Goal: Task Accomplishment & Management: Use online tool/utility

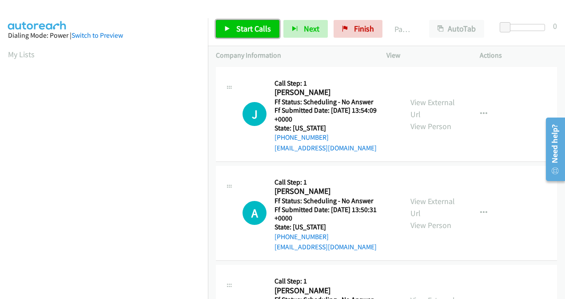
click at [256, 28] on span "Start Calls" at bounding box center [253, 29] width 35 height 10
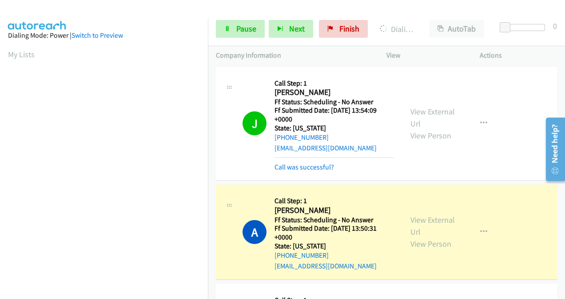
scroll to position [199, 0]
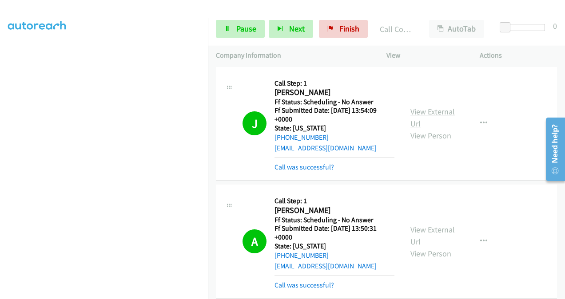
click at [416, 111] on link "View External Url" at bounding box center [432, 118] width 44 height 22
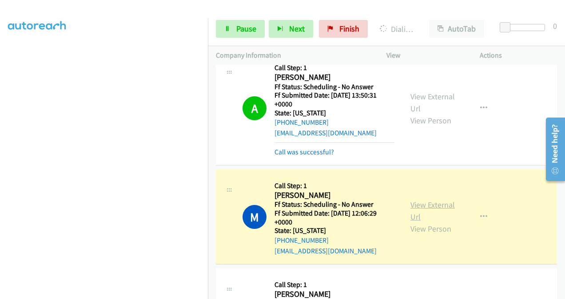
click at [414, 205] on link "View External Url" at bounding box center [432, 211] width 44 height 22
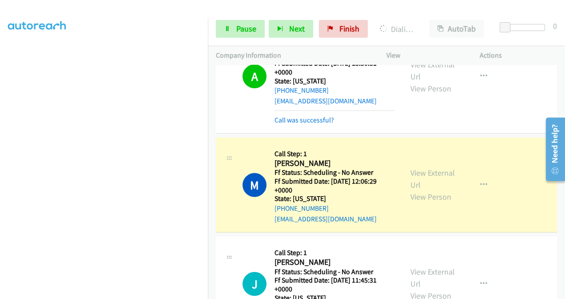
scroll to position [222, 0]
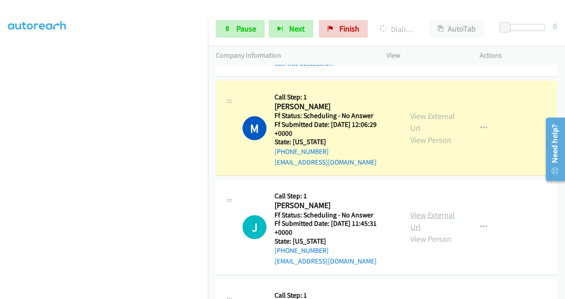
click at [416, 218] on link "View External Url" at bounding box center [432, 221] width 44 height 22
click at [243, 29] on span "Pause" at bounding box center [246, 29] width 20 height 10
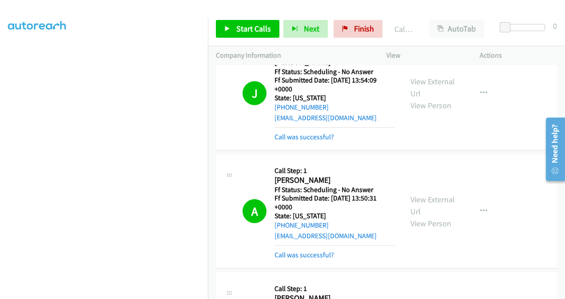
scroll to position [44, 0]
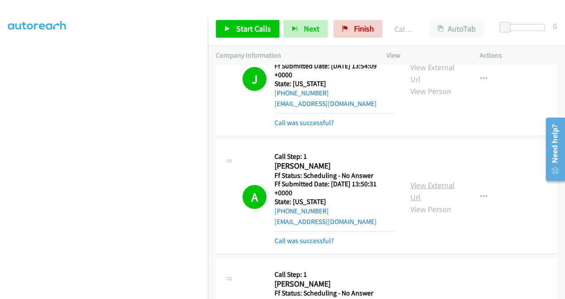
click at [417, 183] on link "View External Url" at bounding box center [432, 191] width 44 height 22
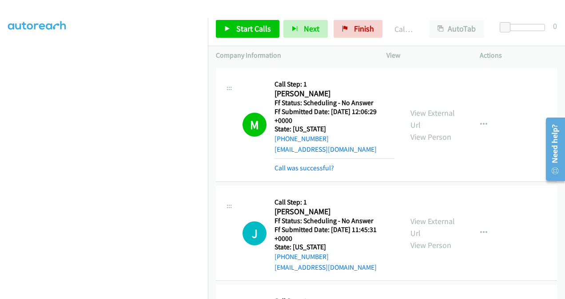
scroll to position [266, 0]
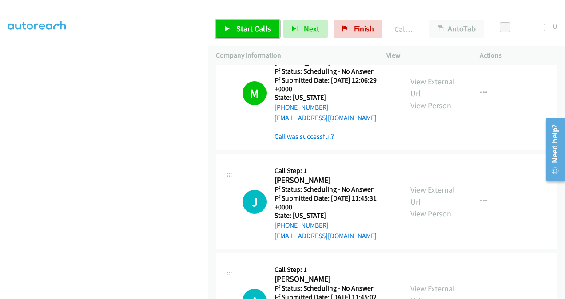
click at [237, 27] on span "Start Calls" at bounding box center [253, 29] width 35 height 10
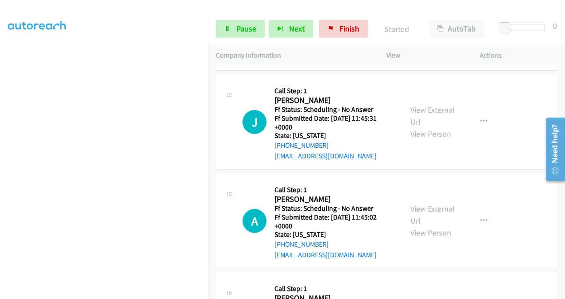
scroll to position [355, 0]
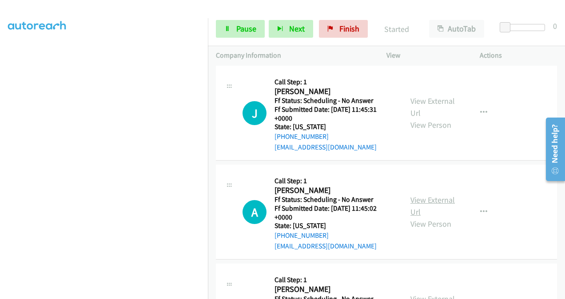
click at [416, 197] on link "View External Url" at bounding box center [432, 206] width 44 height 22
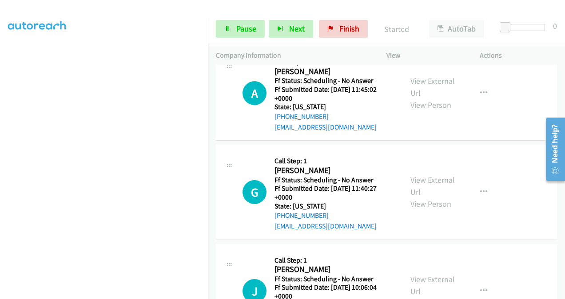
scroll to position [488, 0]
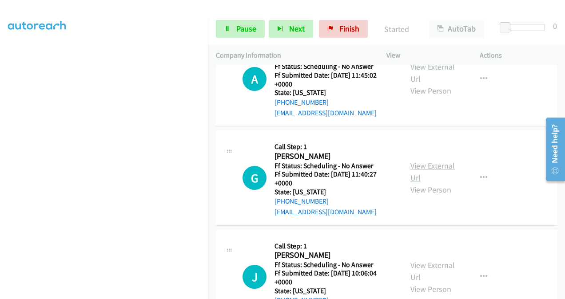
click at [412, 165] on link "View External Url" at bounding box center [432, 172] width 44 height 22
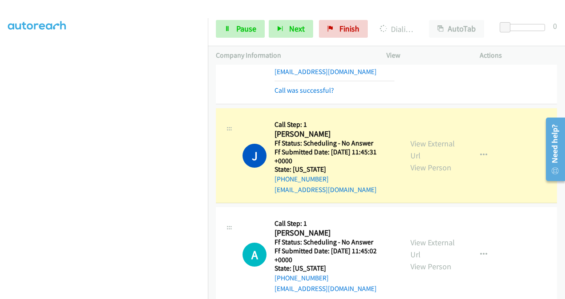
scroll to position [311, 0]
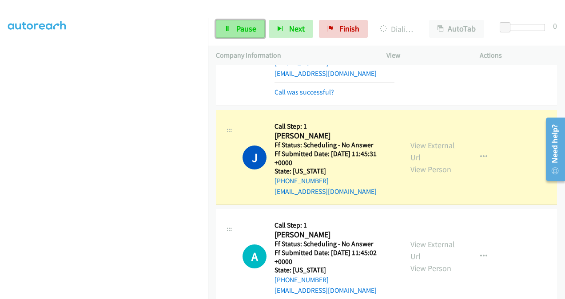
click at [243, 28] on span "Pause" at bounding box center [246, 29] width 20 height 10
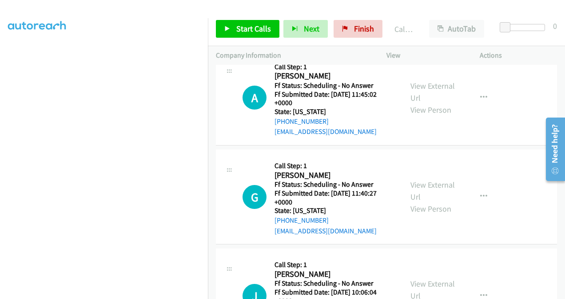
scroll to position [444, 0]
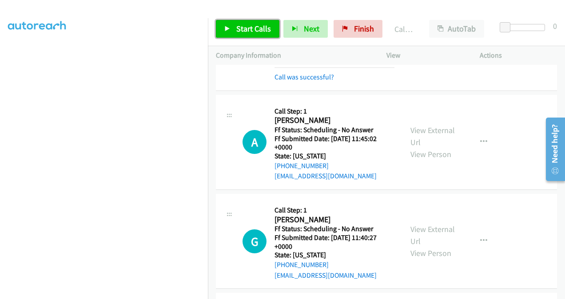
click at [249, 30] on span "Start Calls" at bounding box center [253, 29] width 35 height 10
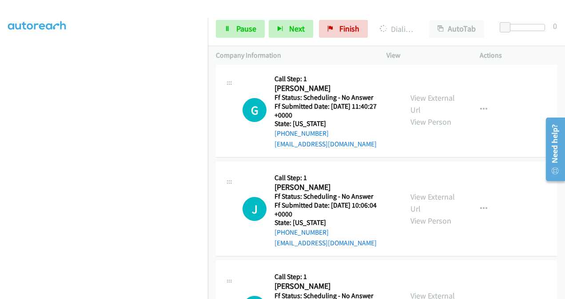
scroll to position [577, 0]
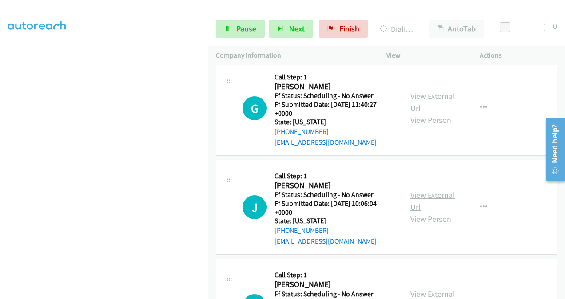
click at [421, 195] on link "View External Url" at bounding box center [432, 201] width 44 height 22
click at [250, 28] on span "Pause" at bounding box center [246, 29] width 20 height 10
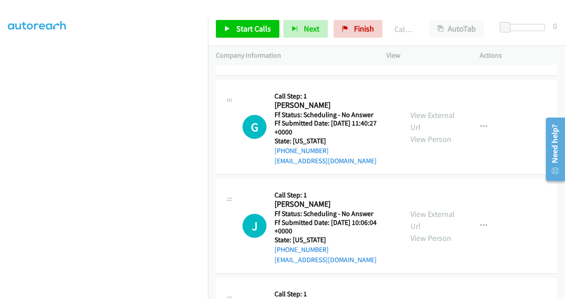
scroll to position [596, 0]
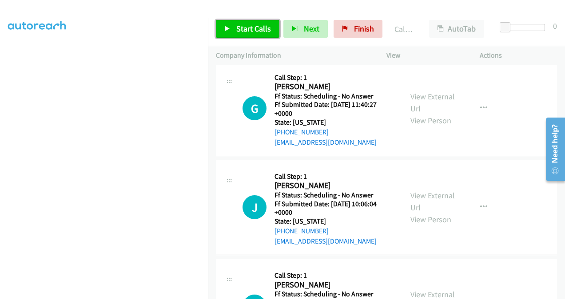
click at [248, 33] on span "Start Calls" at bounding box center [253, 29] width 35 height 10
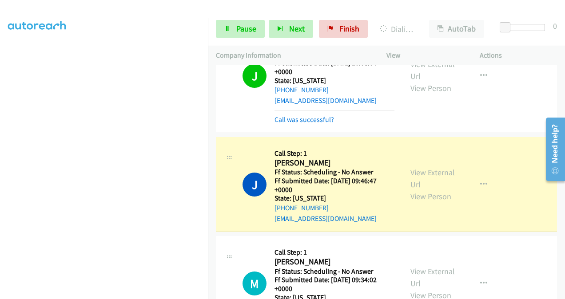
scroll to position [773, 0]
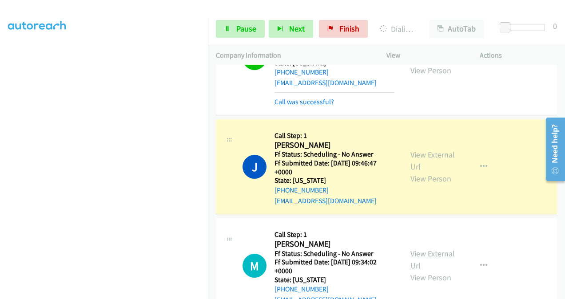
click at [416, 254] on link "View External Url" at bounding box center [432, 260] width 44 height 22
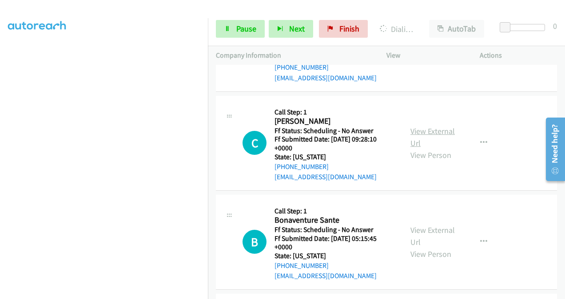
scroll to position [1014, 0]
click at [414, 131] on link "View External Url" at bounding box center [432, 137] width 44 height 22
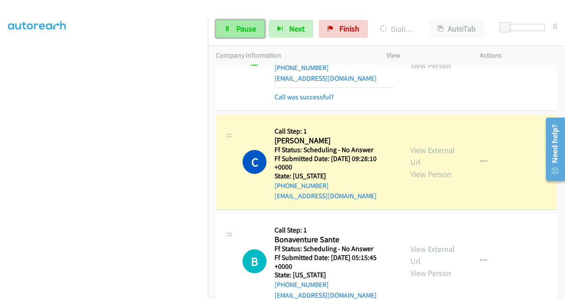
click at [236, 28] on span "Pause" at bounding box center [246, 29] width 20 height 10
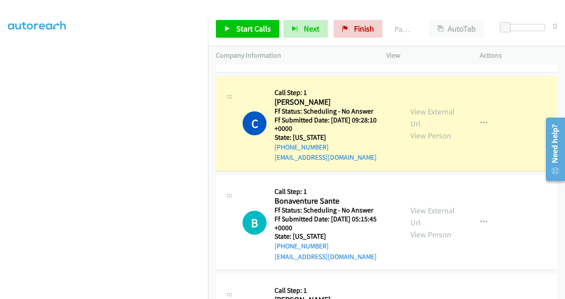
scroll to position [1103, 0]
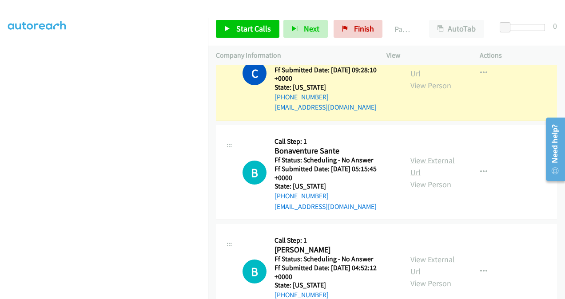
click at [416, 155] on link "View External Url" at bounding box center [432, 166] width 44 height 22
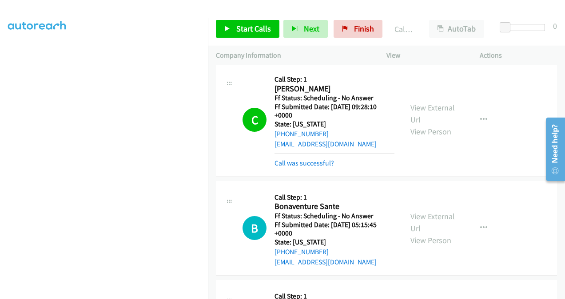
scroll to position [1023, 0]
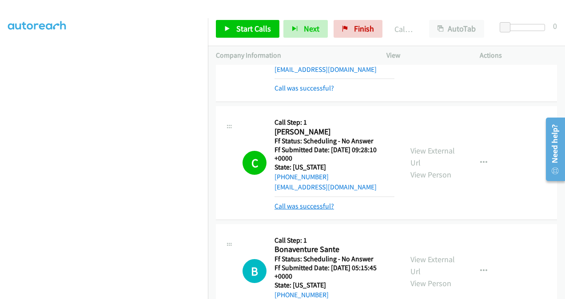
click at [301, 205] on link "Call was successful?" at bounding box center [303, 206] width 59 height 8
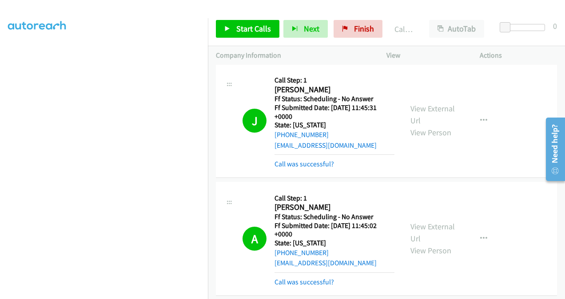
scroll to position [313, 0]
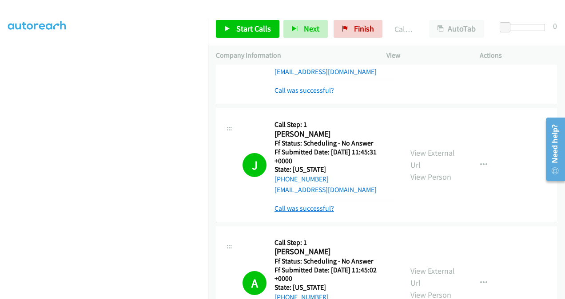
click at [302, 206] on link "Call was successful?" at bounding box center [303, 208] width 59 height 8
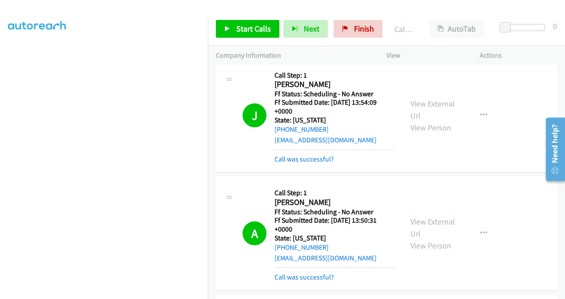
scroll to position [0, 0]
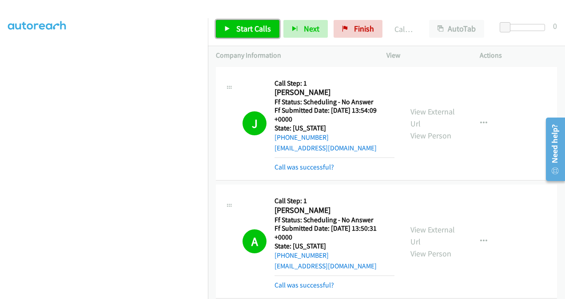
click at [253, 28] on span "Start Calls" at bounding box center [253, 29] width 35 height 10
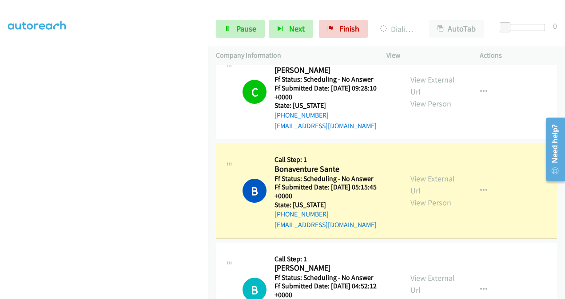
scroll to position [1154, 0]
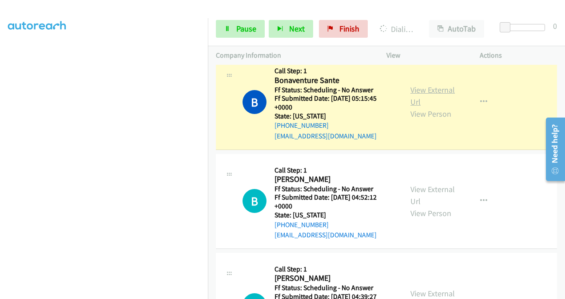
click at [417, 87] on link "View External Url" at bounding box center [432, 96] width 44 height 22
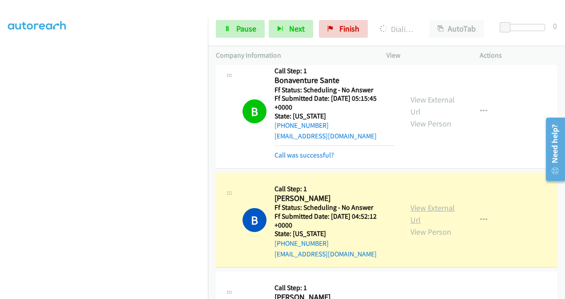
click at [415, 203] on link "View External Url" at bounding box center [432, 214] width 44 height 22
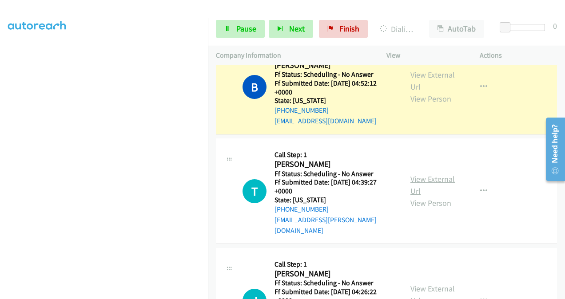
click at [414, 174] on link "View External Url" at bounding box center [432, 185] width 44 height 22
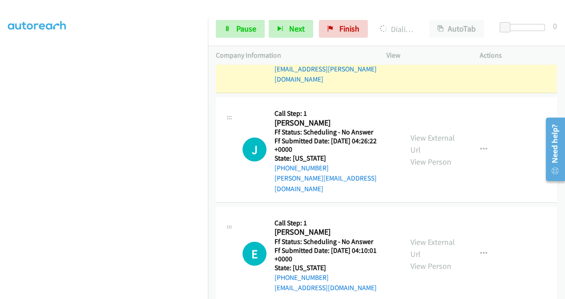
scroll to position [1465, 0]
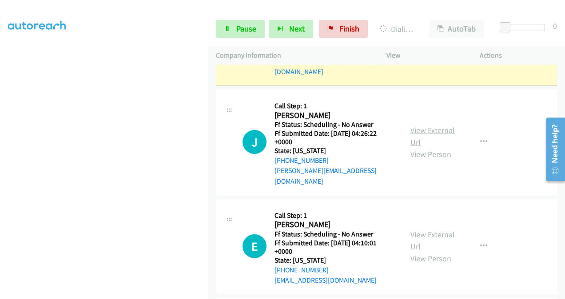
click at [411, 125] on link "View External Url" at bounding box center [432, 136] width 44 height 22
click at [417, 230] on link "View External Url" at bounding box center [432, 241] width 44 height 22
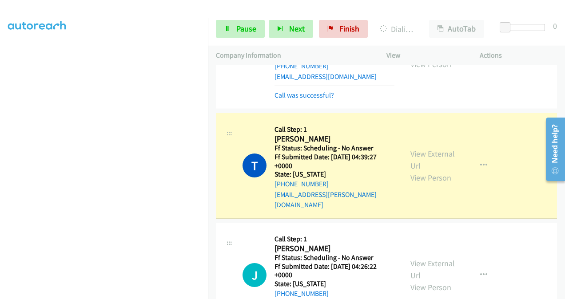
scroll to position [1376, 0]
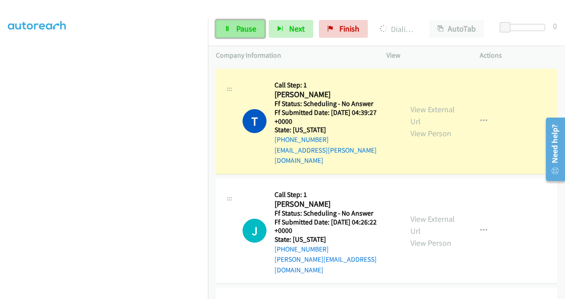
click at [235, 29] on link "Pause" at bounding box center [240, 29] width 49 height 18
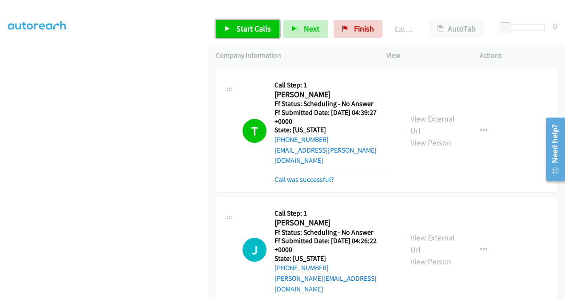
click at [253, 33] on span "Start Calls" at bounding box center [253, 29] width 35 height 10
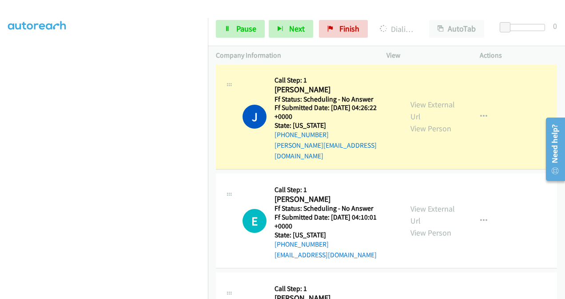
scroll to position [1598, 0]
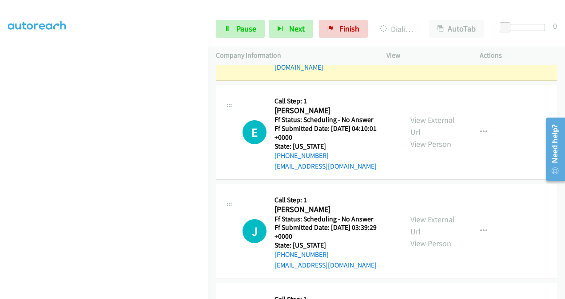
click at [411, 214] on link "View External Url" at bounding box center [432, 225] width 44 height 22
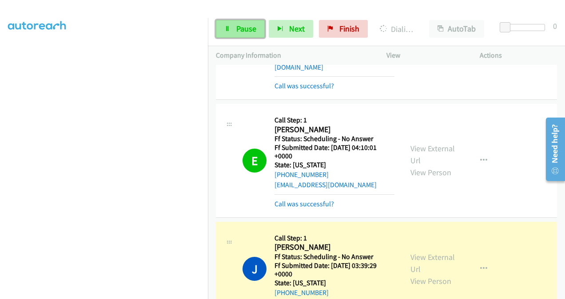
click at [245, 32] on span "Pause" at bounding box center [246, 29] width 20 height 10
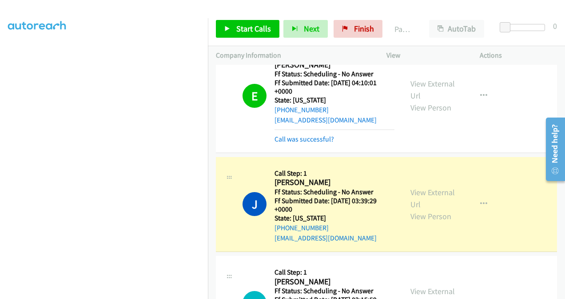
scroll to position [1687, 0]
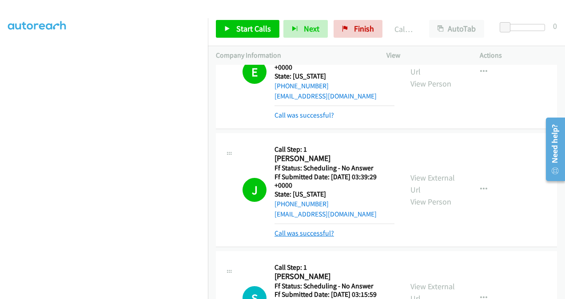
click at [311, 229] on link "Call was successful?" at bounding box center [303, 233] width 59 height 8
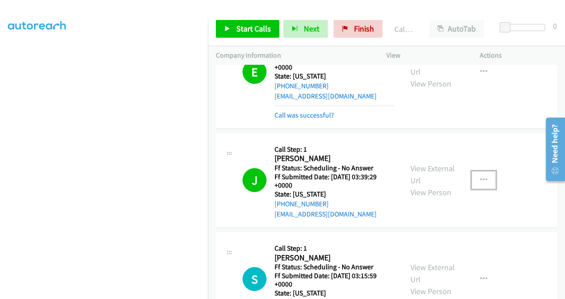
click at [474, 171] on button "button" at bounding box center [484, 180] width 24 height 18
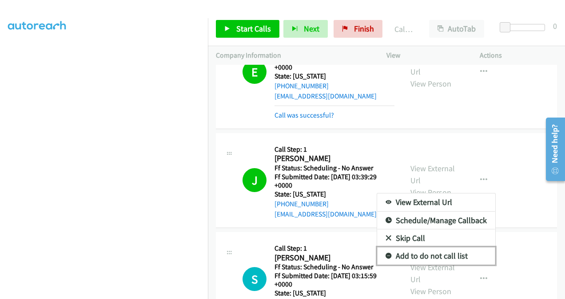
click at [416, 247] on link "Add to do not call list" at bounding box center [436, 256] width 118 height 18
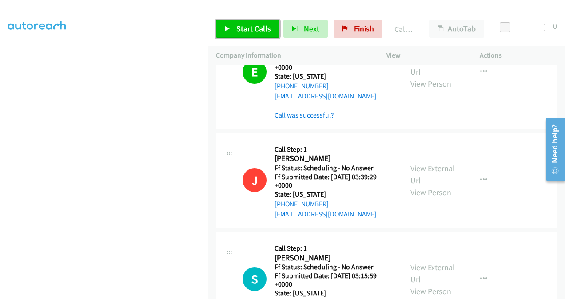
click at [234, 35] on link "Start Calls" at bounding box center [247, 29] width 63 height 18
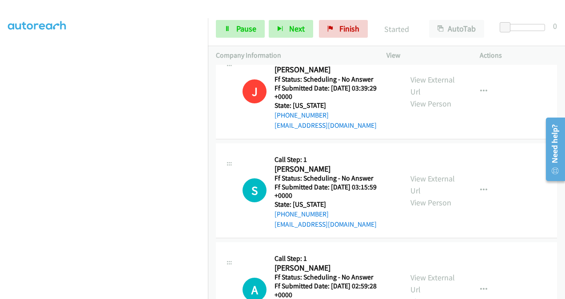
scroll to position [1820, 0]
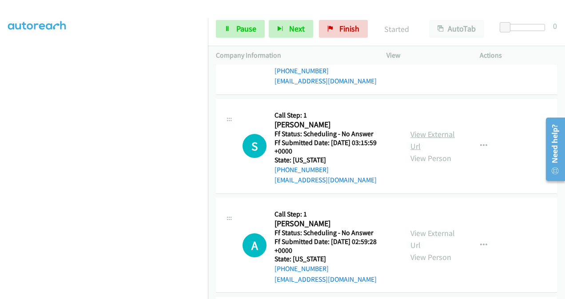
click at [410, 129] on link "View External Url" at bounding box center [432, 140] width 44 height 22
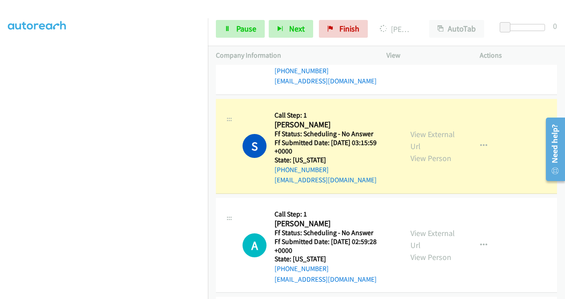
scroll to position [1865, 0]
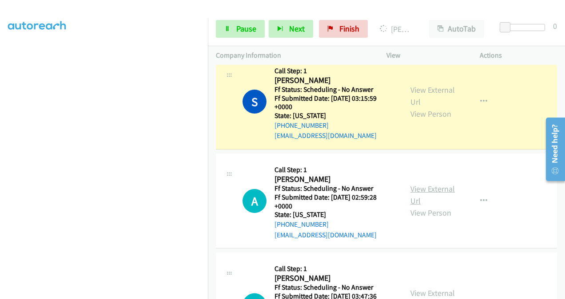
click at [416, 184] on link "View External Url" at bounding box center [432, 195] width 44 height 22
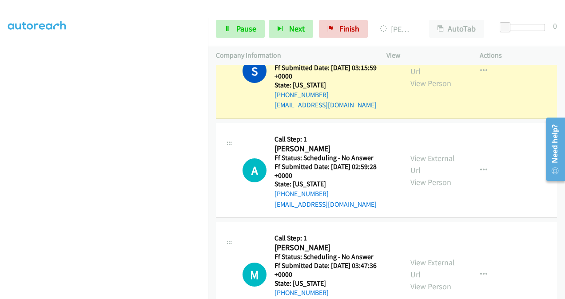
scroll to position [1909, 0]
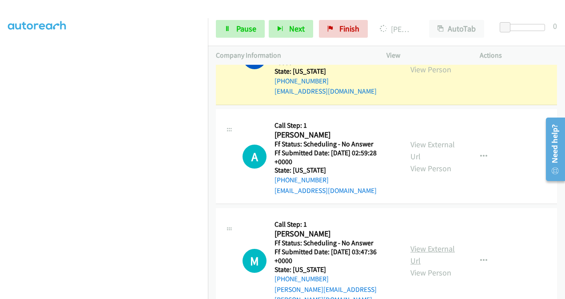
click at [411, 244] on link "View External Url" at bounding box center [432, 255] width 44 height 22
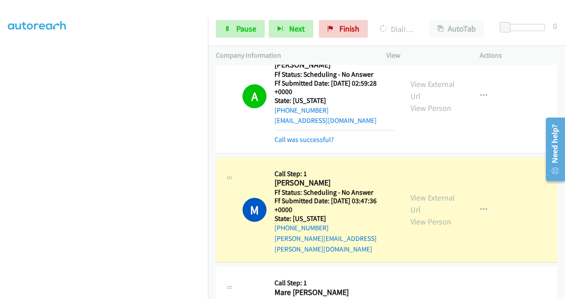
scroll to position [2042, 0]
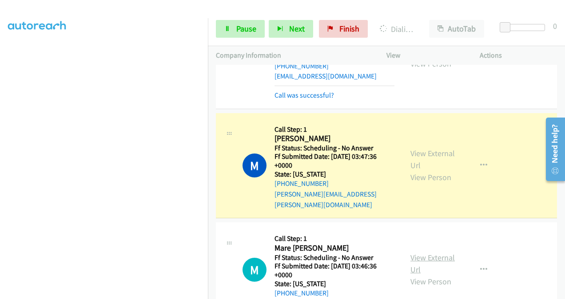
click at [412, 253] on link "View External Url" at bounding box center [432, 264] width 44 height 22
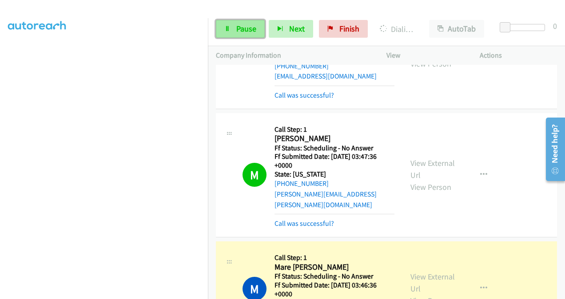
click at [246, 30] on span "Pause" at bounding box center [246, 29] width 20 height 10
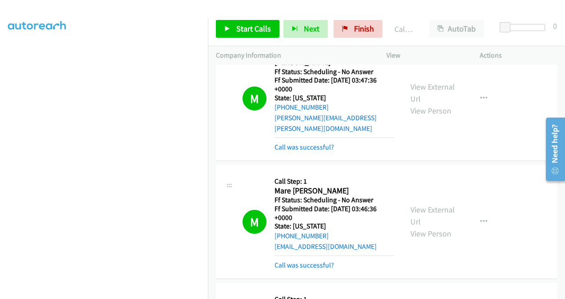
scroll to position [2131, 0]
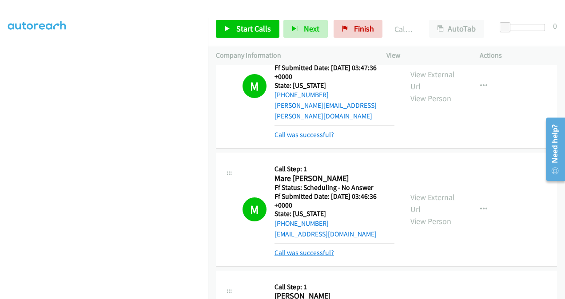
click at [307, 249] on link "Call was successful?" at bounding box center [303, 253] width 59 height 8
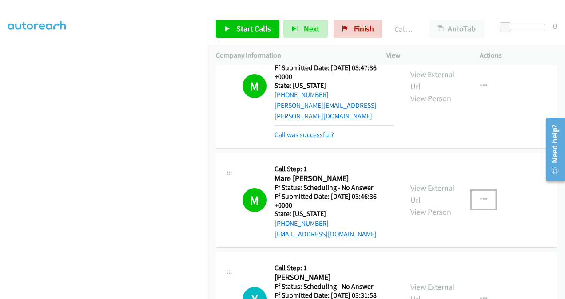
click at [480, 196] on icon "button" at bounding box center [483, 199] width 7 height 7
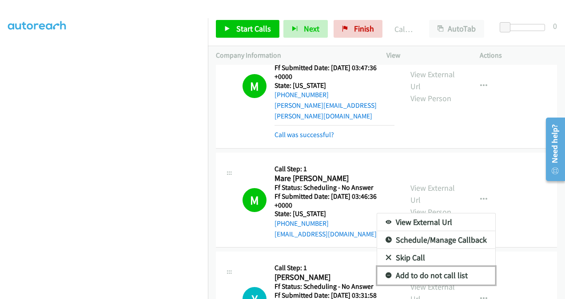
click at [411, 267] on link "Add to do not call list" at bounding box center [436, 276] width 118 height 18
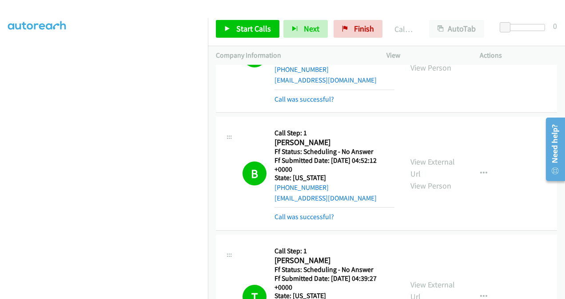
scroll to position [1199, 0]
